Goal: Find specific page/section: Find specific page/section

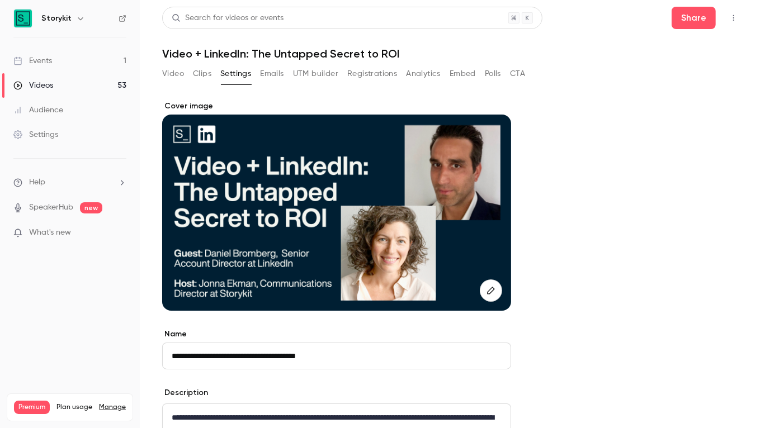
click at [60, 63] on link "Events 1" at bounding box center [70, 61] width 140 height 25
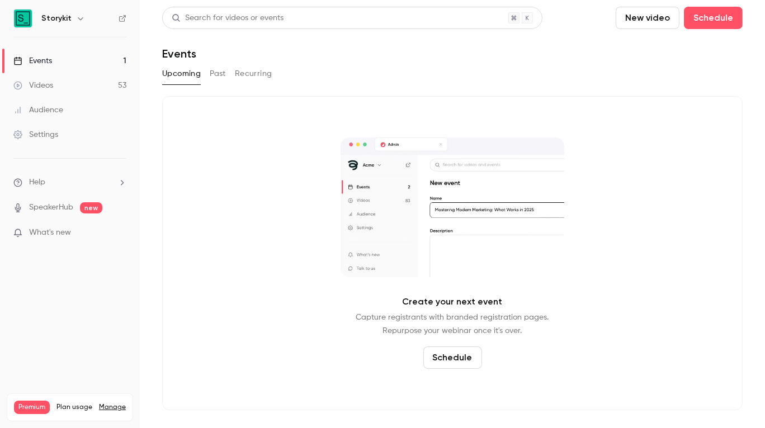
click at [218, 74] on button "Past" at bounding box center [218, 74] width 16 height 18
